Goal: Information Seeking & Learning: Learn about a topic

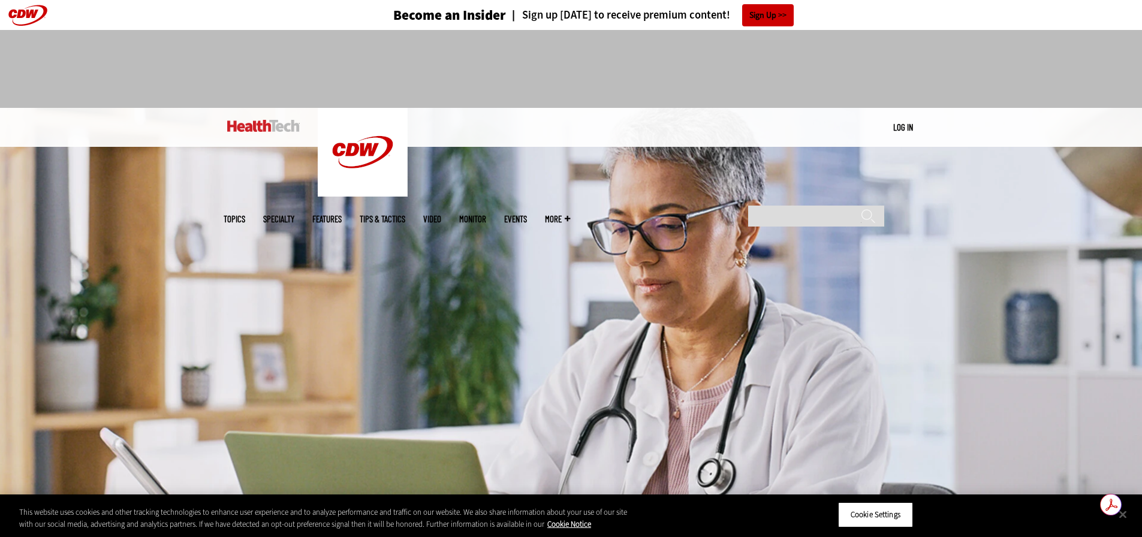
click at [486, 215] on link "MonITor" at bounding box center [472, 219] width 27 height 9
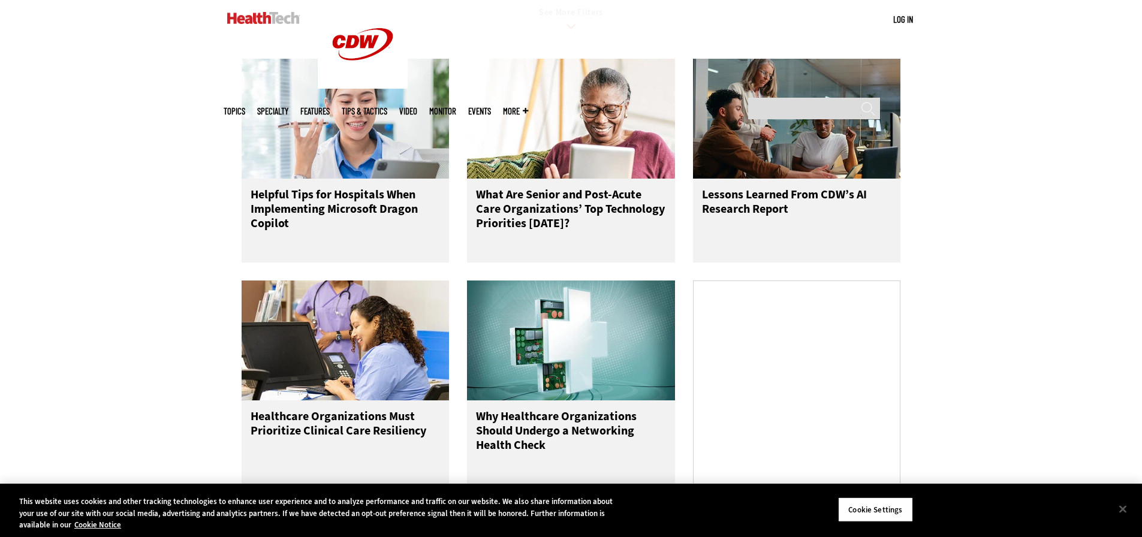
scroll to position [480, 0]
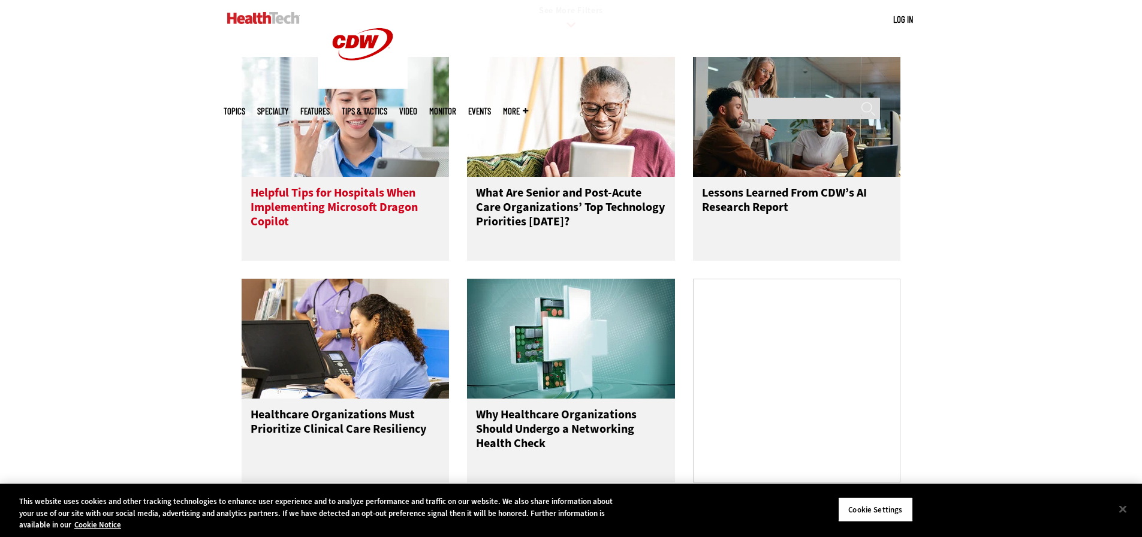
click at [334, 219] on h3 "Helpful Tips for Hospitals When Implementing Microsoft Dragon Copilot" at bounding box center [346, 210] width 190 height 48
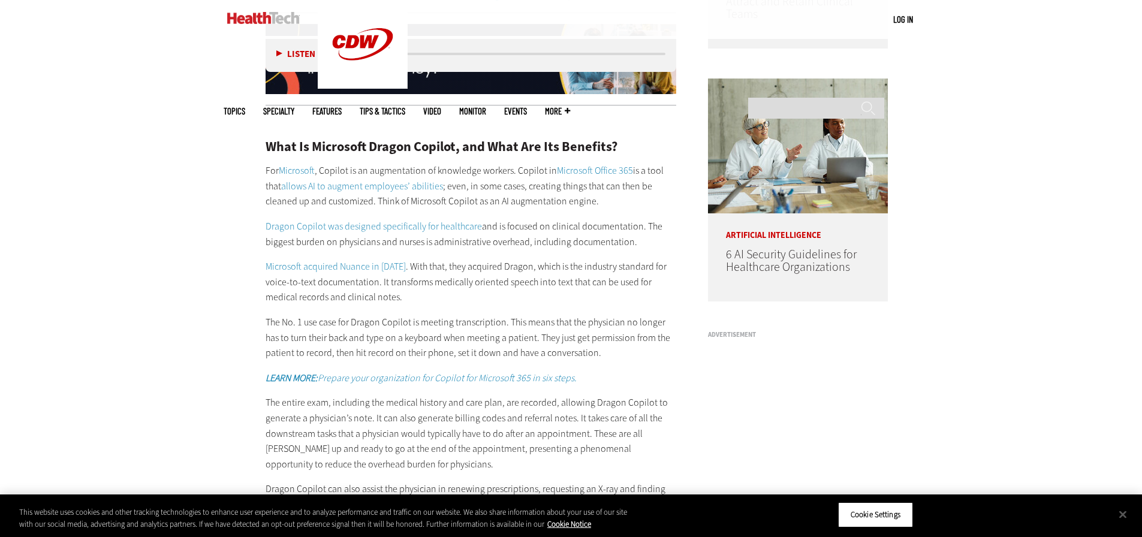
scroll to position [1019, 0]
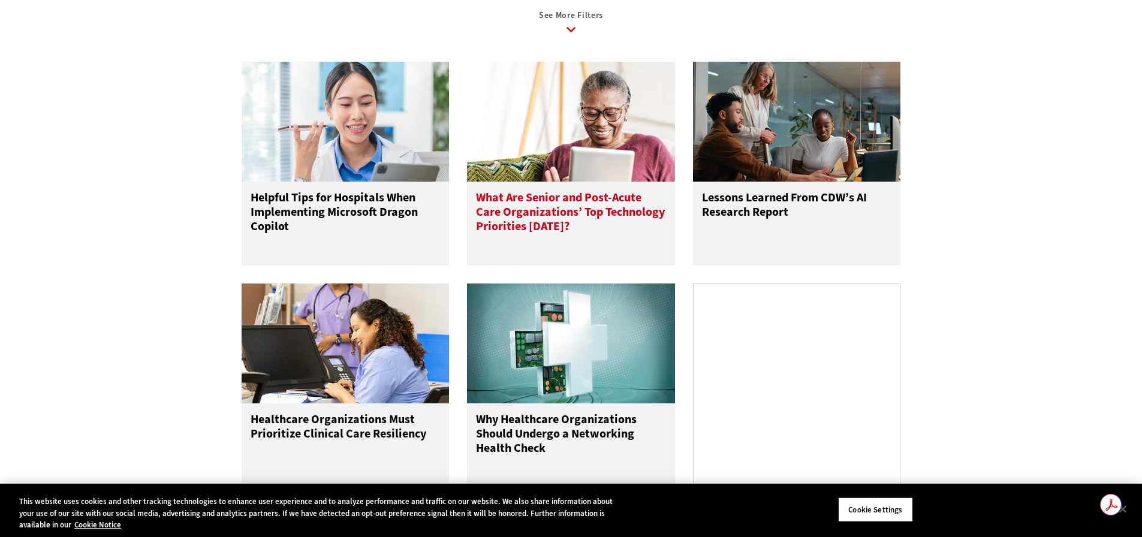
click at [571, 206] on h3 "What Are Senior and Post-Acute Care Organizations’ Top Technology Priorities [D…" at bounding box center [571, 215] width 190 height 48
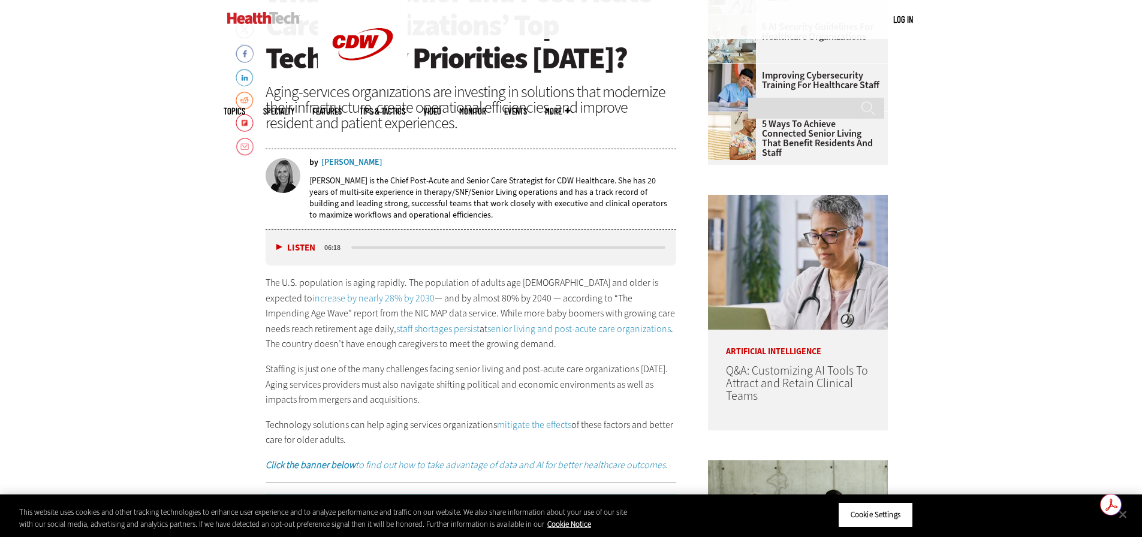
scroll to position [600, 0]
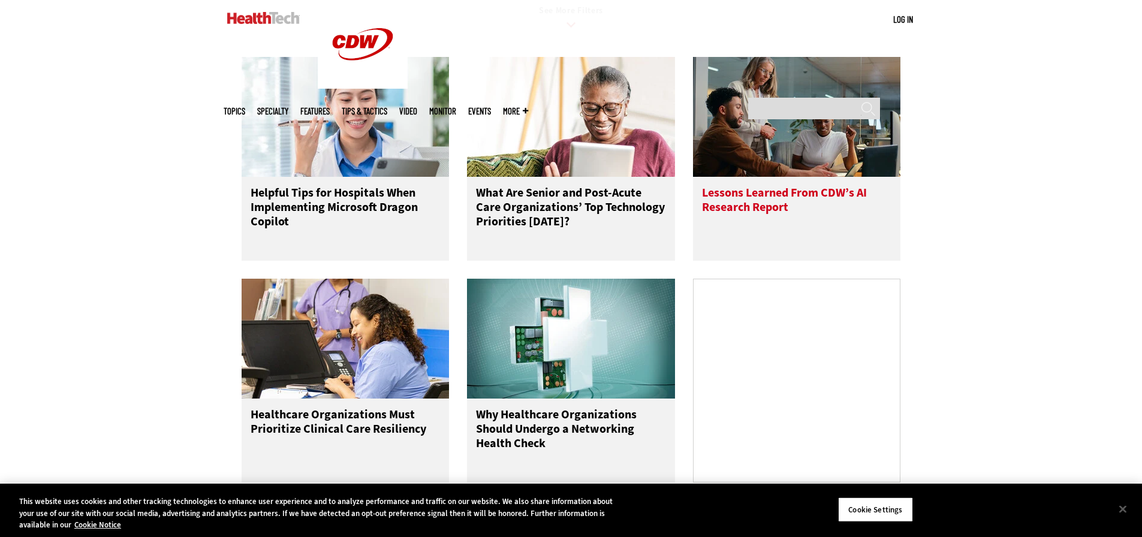
click at [798, 201] on h3 "Lessons Learned From CDW’s AI Research Report" at bounding box center [797, 210] width 190 height 48
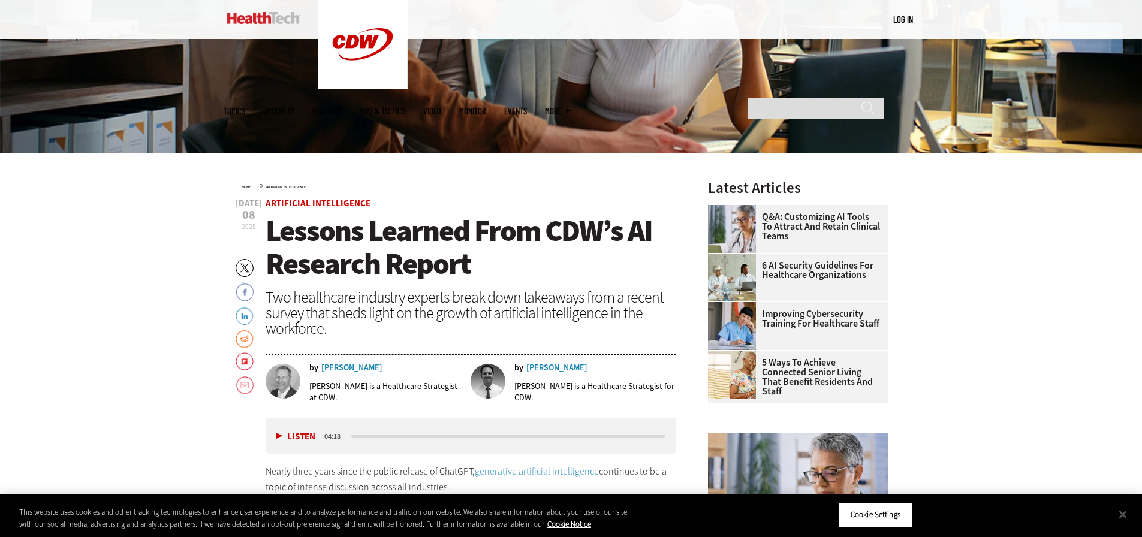
scroll to position [360, 0]
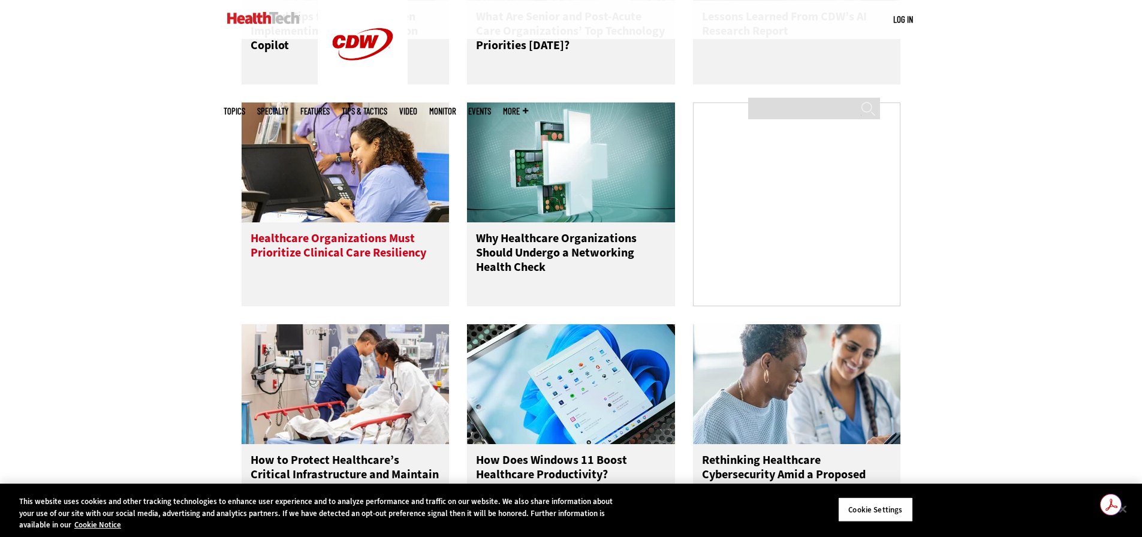
scroll to position [660, 0]
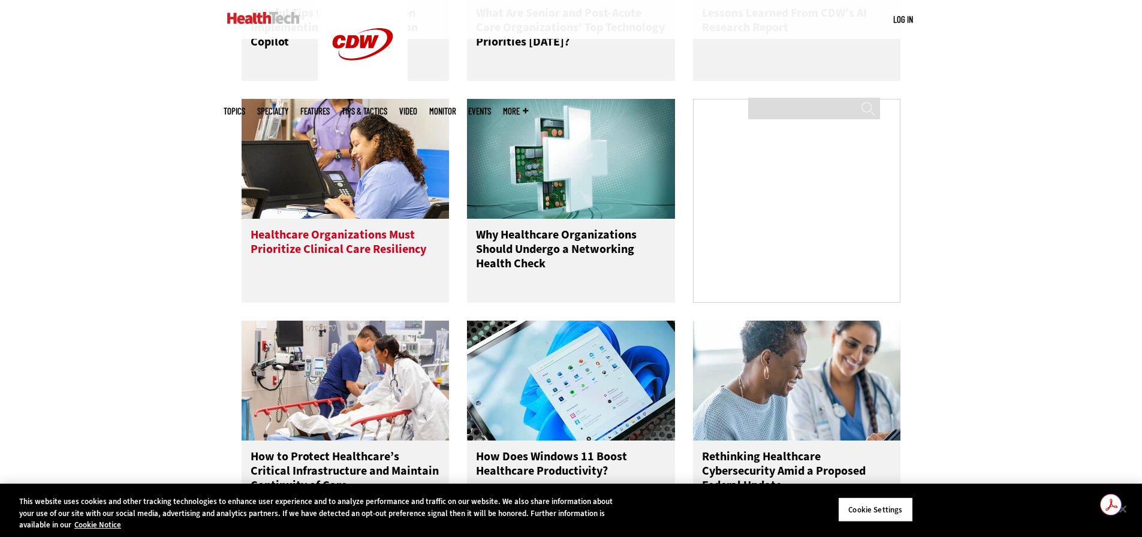
click at [346, 259] on h3 "Healthcare Organizations Must Prioritize Clinical Care Resiliency" at bounding box center [346, 252] width 190 height 48
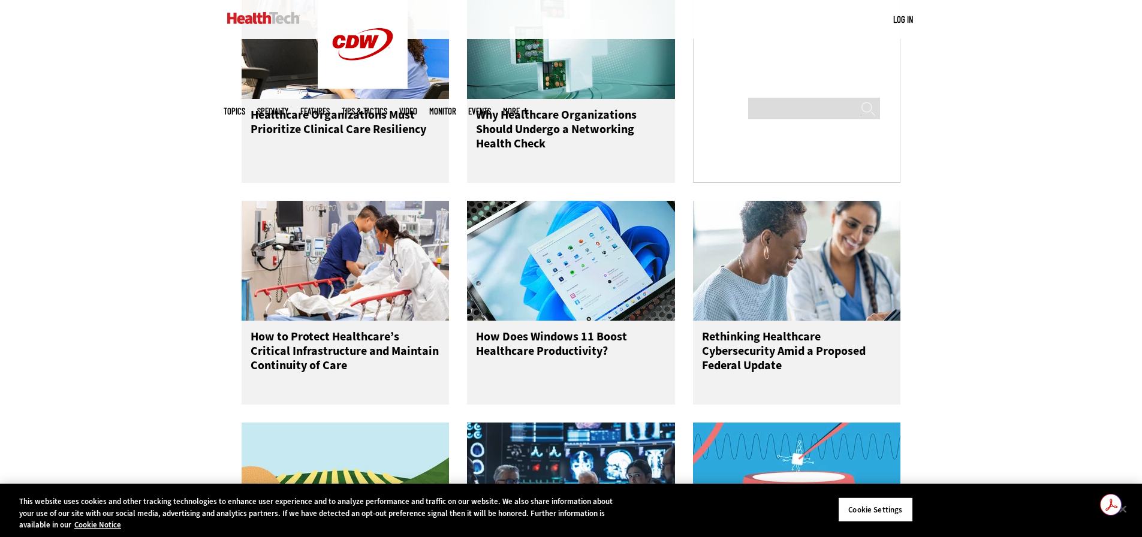
scroll to position [839, 0]
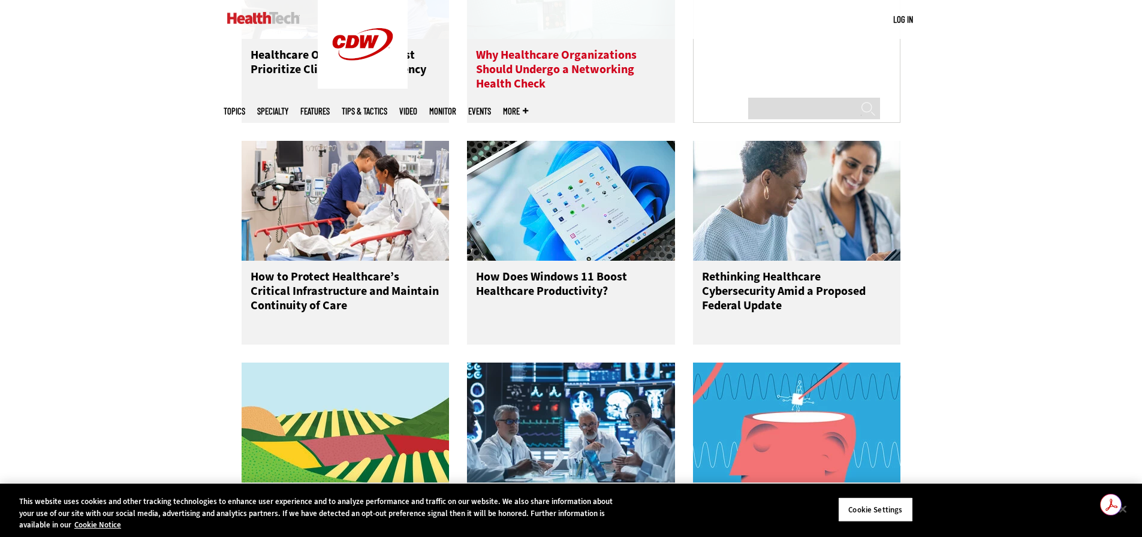
click at [534, 83] on h3 "Why Healthcare Organizations Should Undergo a Networking Health Check" at bounding box center [571, 72] width 190 height 48
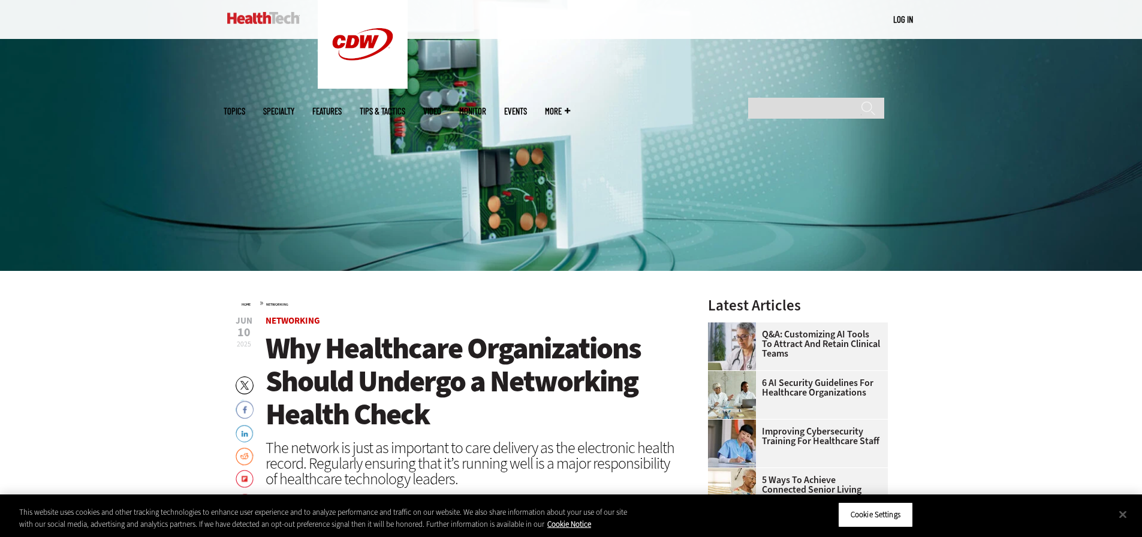
scroll to position [300, 0]
